Goal: Transaction & Acquisition: Purchase product/service

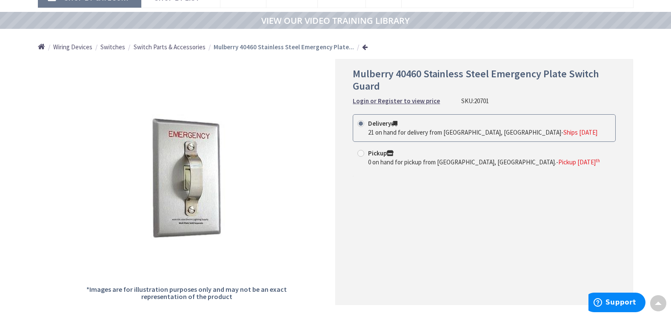
scroll to position [43, 0]
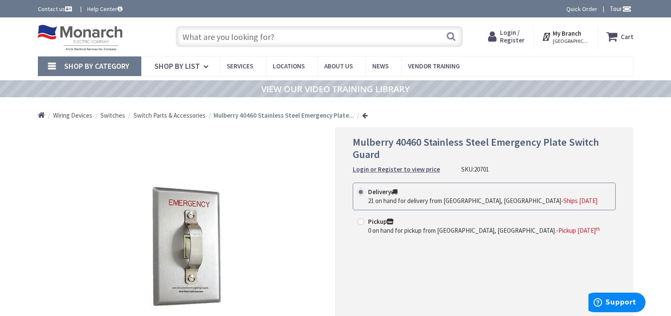
click at [392, 170] on strong "Login or Register to view price" at bounding box center [396, 169] width 87 height 8
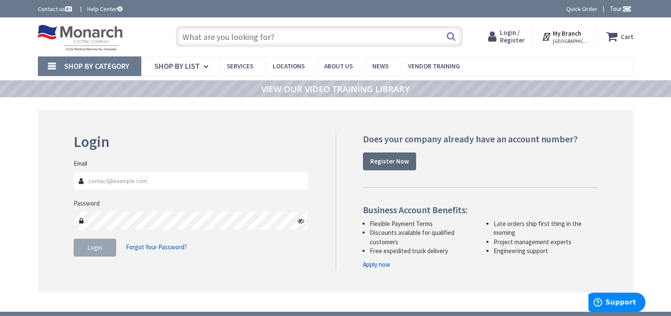
click at [382, 160] on strong "Register Now" at bounding box center [389, 161] width 39 height 8
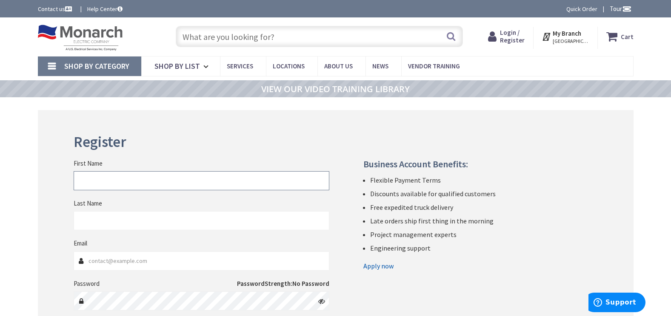
click at [137, 174] on input "First Name" at bounding box center [202, 180] width 256 height 19
type input "s"
type input "[PERSON_NAME]"
type input "[PERSON_NAME][EMAIL_ADDRESS][DOMAIN_NAME]"
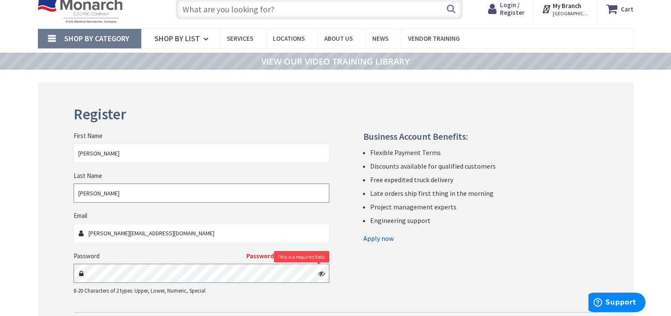
scroll to position [43, 0]
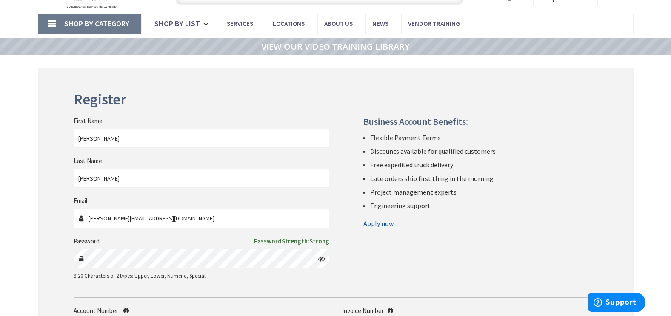
click at [324, 258] on icon at bounding box center [321, 259] width 7 height 7
click at [391, 257] on div "First Name [PERSON_NAME] Last Name [PERSON_NAME] Email [PERSON_NAME][EMAIL_ADDR…" at bounding box center [335, 190] width 537 height 198
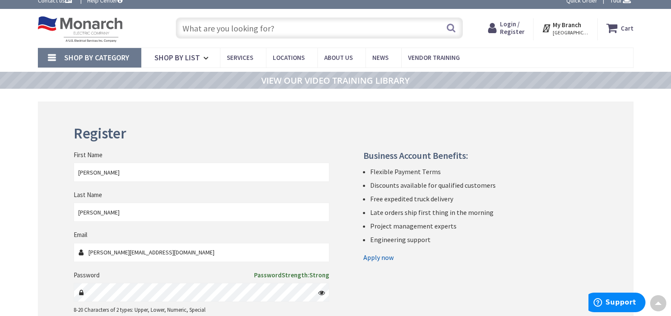
scroll to position [0, 0]
